Goal: Task Accomplishment & Management: Use online tool/utility

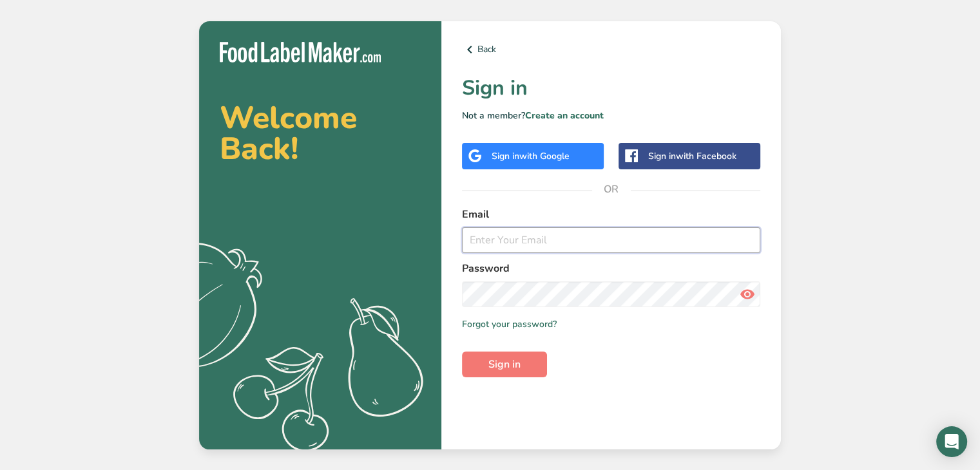
click at [541, 235] on input "email" at bounding box center [611, 240] width 298 height 26
click at [535, 155] on span "with Google" at bounding box center [544, 156] width 50 height 12
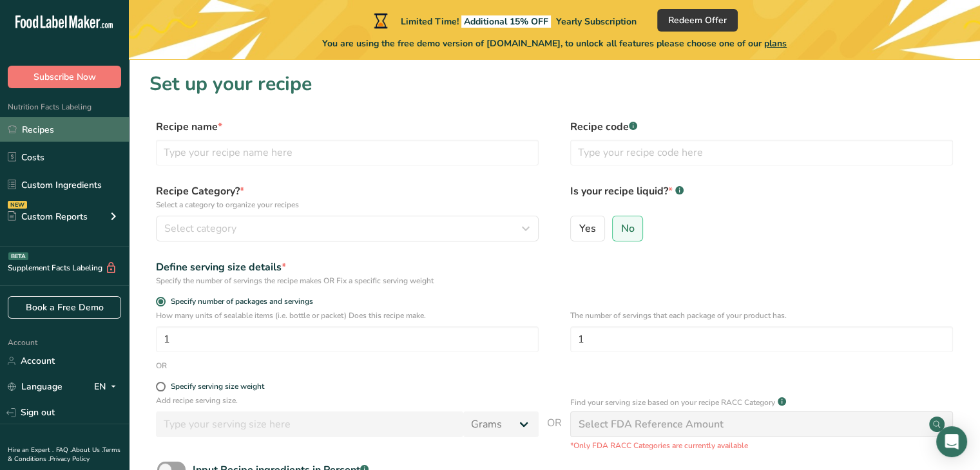
click at [58, 132] on link "Recipes" at bounding box center [64, 129] width 129 height 24
